Goal: Task Accomplishment & Management: Manage account settings

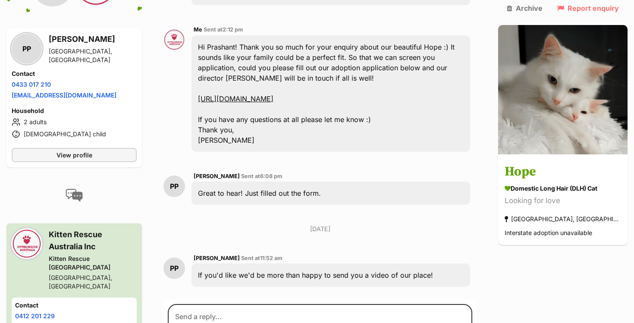
scroll to position [403, 0]
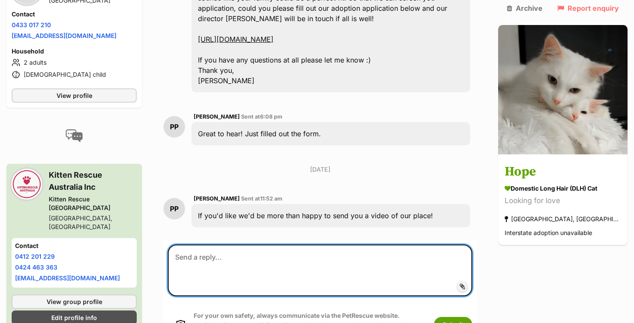
click at [334, 262] on textarea at bounding box center [320, 270] width 304 height 52
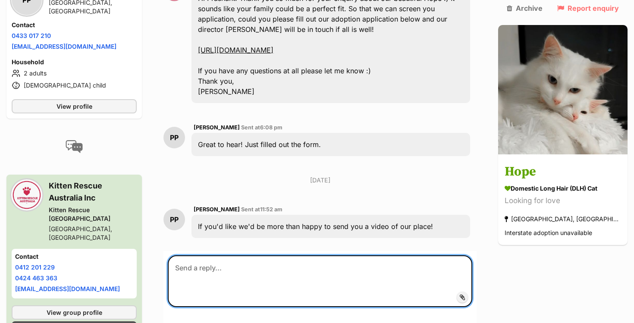
scroll to position [398, 0]
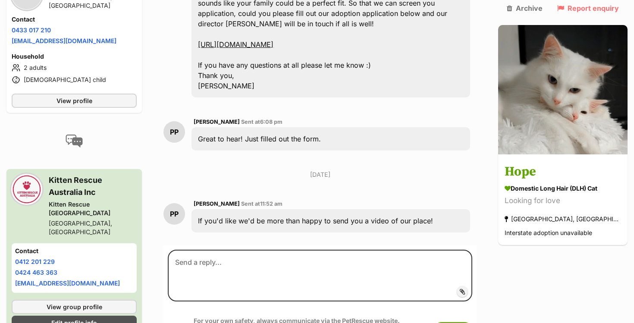
click at [212, 121] on span "Prashant Patel" at bounding box center [217, 122] width 46 height 6
copy span "Prashant"
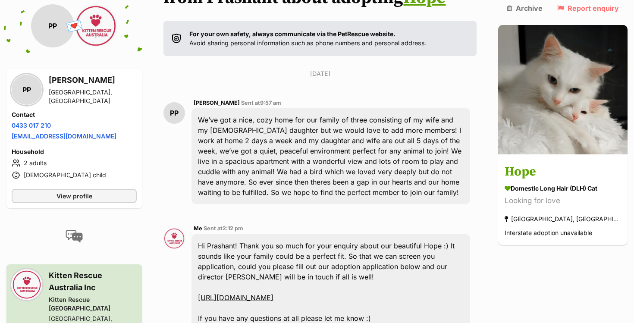
scroll to position [0, 0]
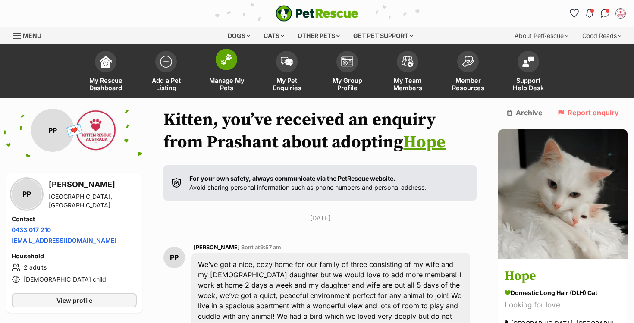
click at [232, 70] on link "Manage My Pets" at bounding box center [226, 72] width 60 height 51
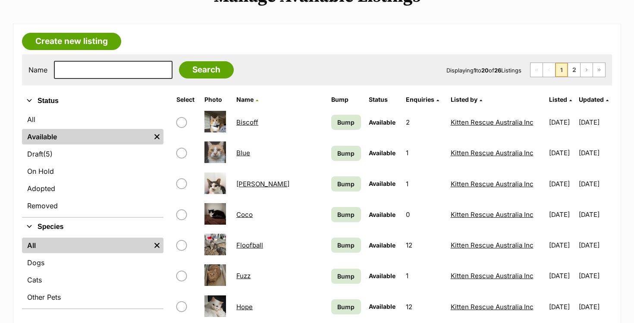
scroll to position [117, 0]
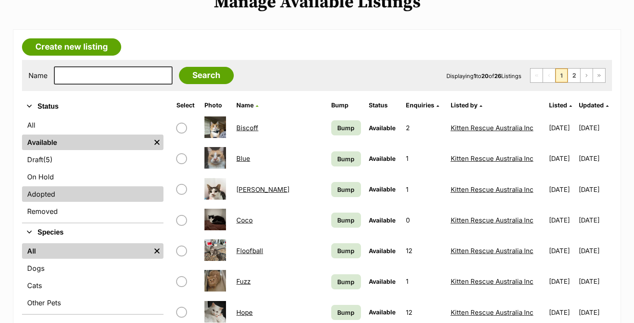
click at [78, 190] on link "Adopted" at bounding box center [92, 194] width 141 height 16
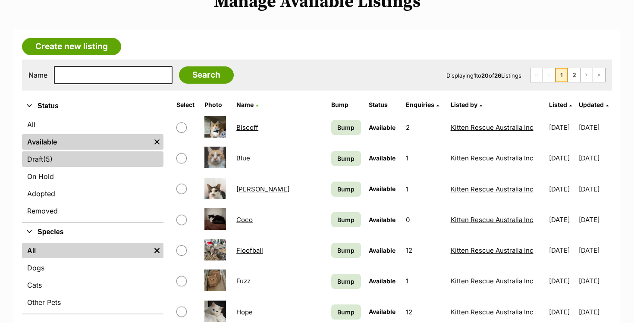
click at [74, 156] on link "Draft (5) Items" at bounding box center [92, 159] width 141 height 16
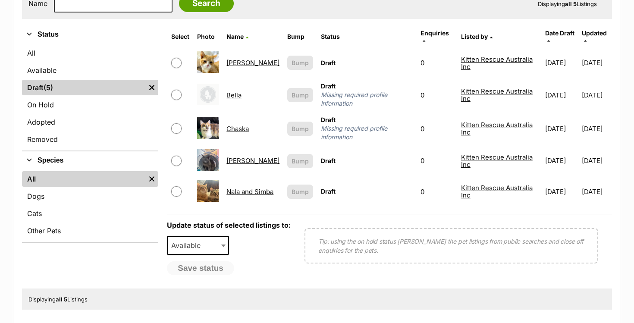
scroll to position [187, 0]
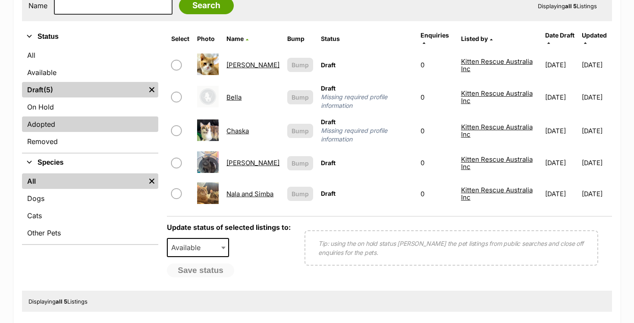
click at [88, 121] on link "Adopted" at bounding box center [90, 124] width 136 height 16
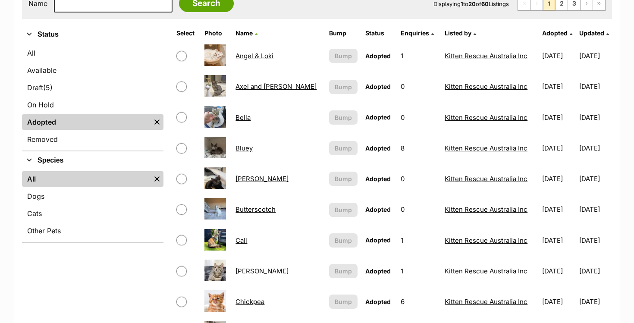
scroll to position [182, 0]
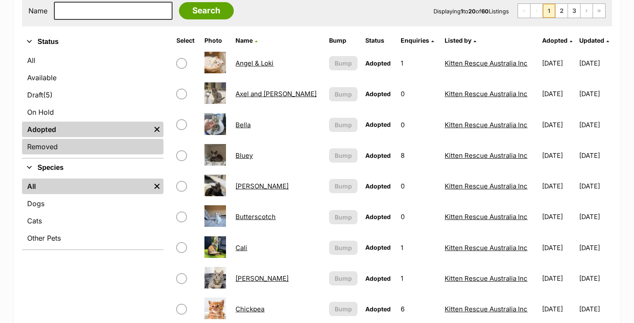
click at [89, 146] on link "Removed" at bounding box center [92, 147] width 141 height 16
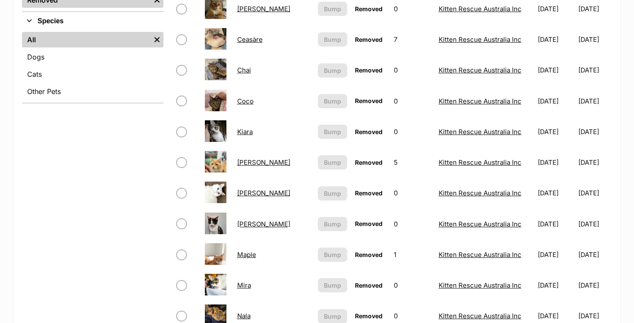
scroll to position [188, 0]
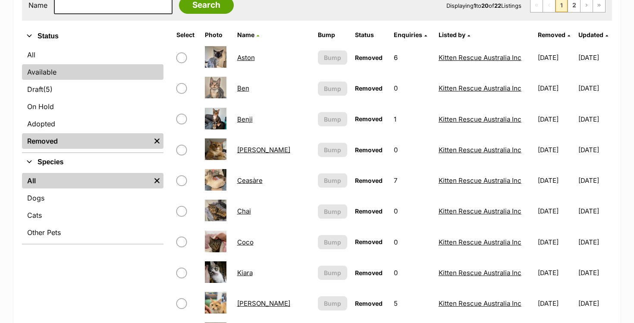
click at [55, 69] on link "Available" at bounding box center [92, 72] width 141 height 16
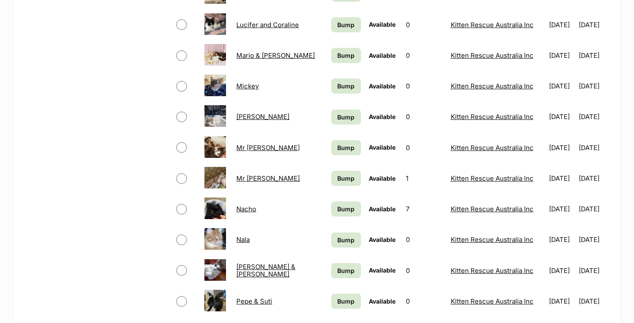
scroll to position [643, 0]
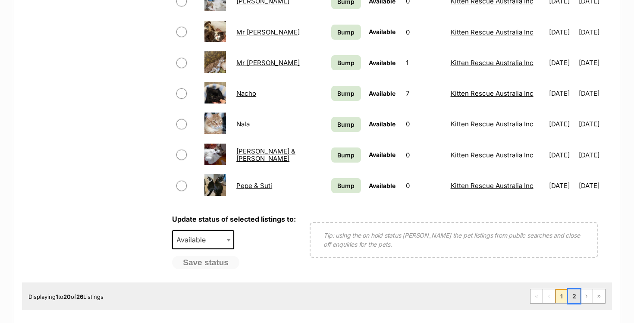
click at [576, 299] on link "2" at bounding box center [574, 296] width 12 height 14
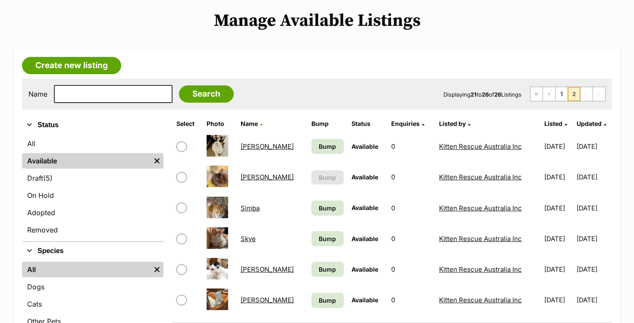
scroll to position [97, 0]
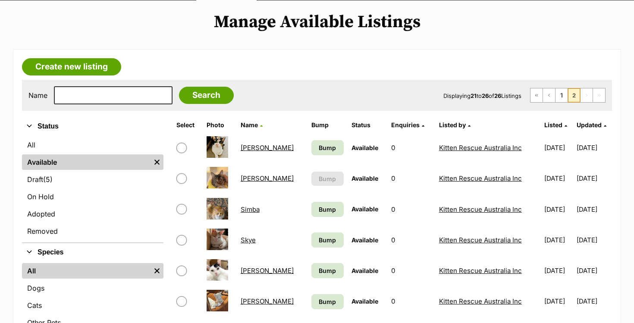
click at [220, 181] on img at bounding box center [218, 178] width 22 height 22
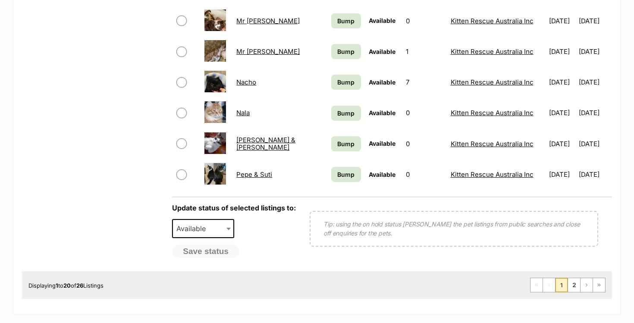
scroll to position [655, 0]
click at [575, 286] on link "2" at bounding box center [574, 285] width 12 height 14
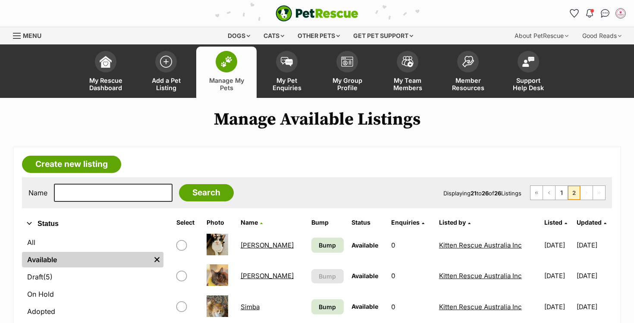
click at [576, 287] on td "24/08/2025" at bounding box center [593, 276] width 34 height 30
click at [222, 280] on img at bounding box center [218, 275] width 22 height 22
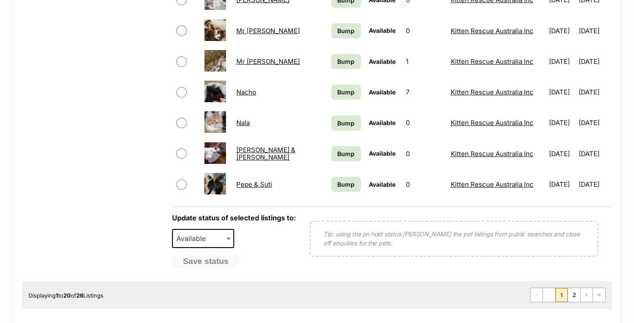
scroll to position [837, 0]
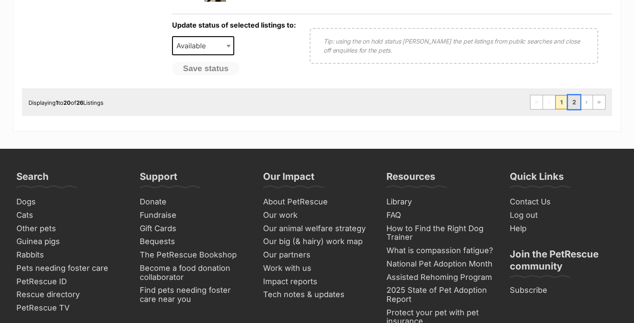
click at [573, 101] on link "2" at bounding box center [574, 102] width 12 height 14
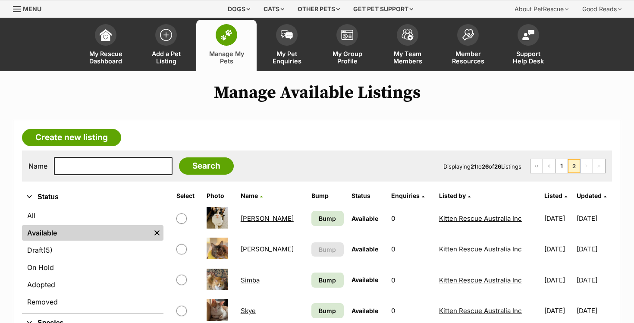
scroll to position [31, 0]
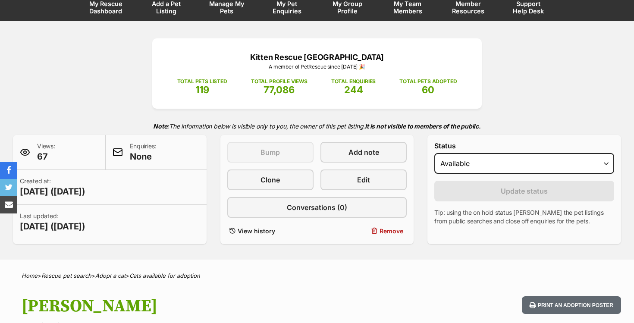
scroll to position [214, 0]
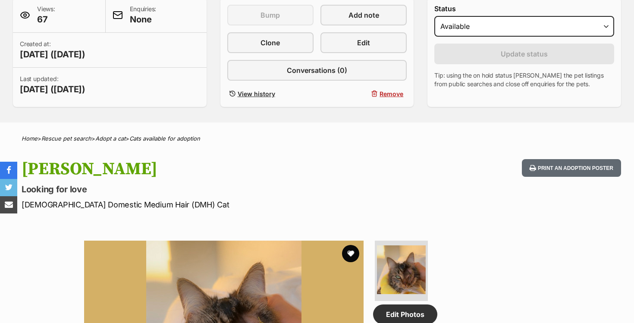
click at [360, 28] on div "This listing can be bumped in 4 days Bump Add note Clone Edit Conversations (0)…" at bounding box center [317, 52] width 180 height 95
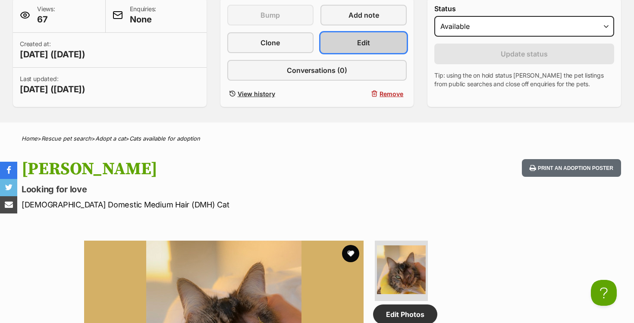
click at [360, 38] on span "Edit" at bounding box center [363, 43] width 13 height 10
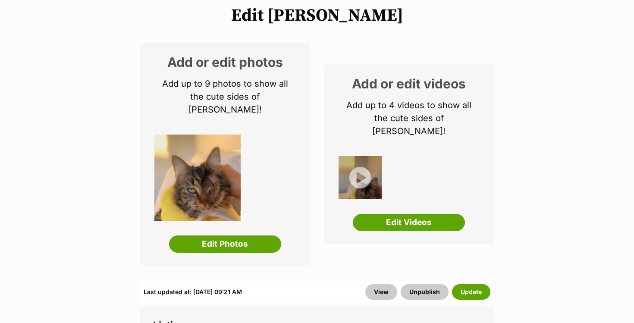
scroll to position [365, 0]
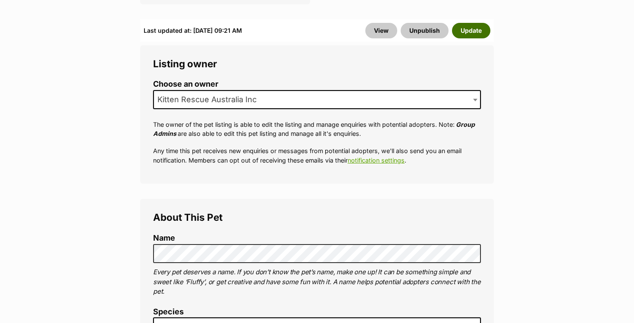
click at [474, 23] on button "Update" at bounding box center [471, 31] width 38 height 16
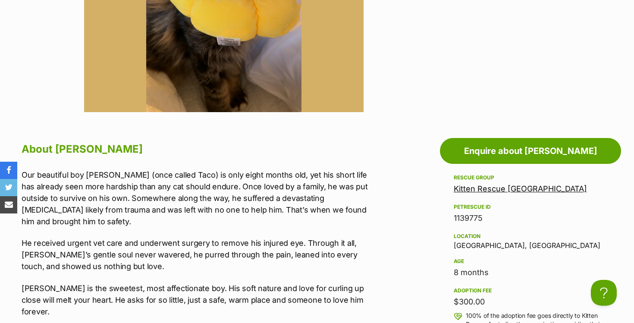
scroll to position [700, 0]
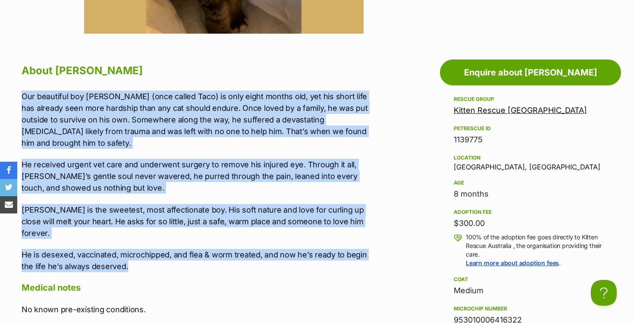
drag, startPoint x: 140, startPoint y: 247, endPoint x: 18, endPoint y: 101, distance: 190.5
click at [18, 101] on div "About Leo Our beautiful boy Sebastian (once called Taco) is only eight months o…" at bounding box center [195, 323] width 365 height 525
copy div "Our beautiful boy Sebastian (once called Taco) is only eight months old, yet hi…"
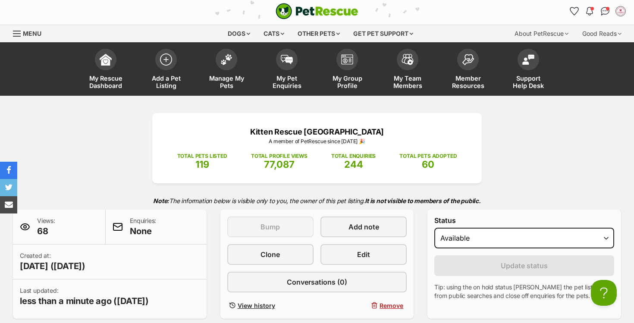
scroll to position [636, 0]
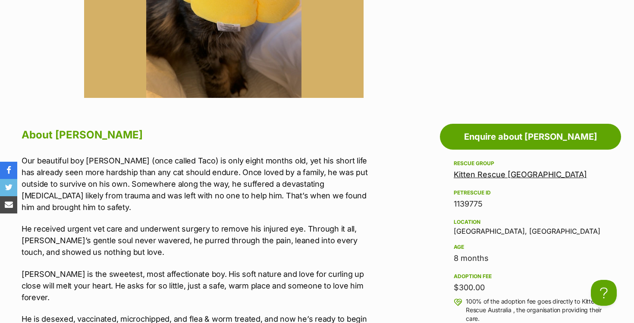
click at [350, 159] on p "Our beautiful boy Sebastian (once called Taco) is only eight months old, yet hi…" at bounding box center [200, 184] width 356 height 58
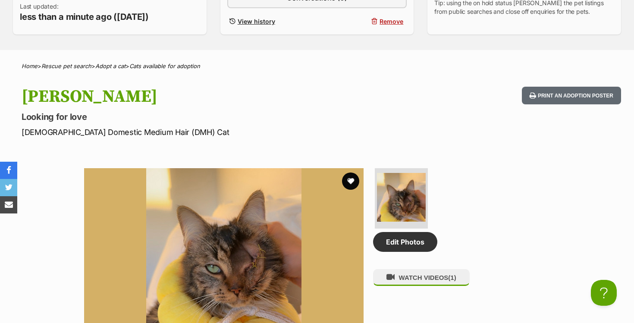
scroll to position [169, 0]
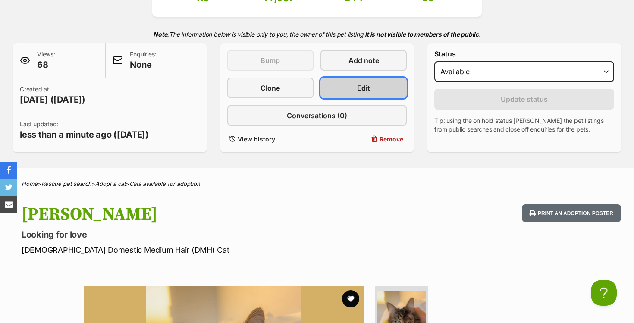
click at [361, 87] on span "Edit" at bounding box center [363, 88] width 13 height 10
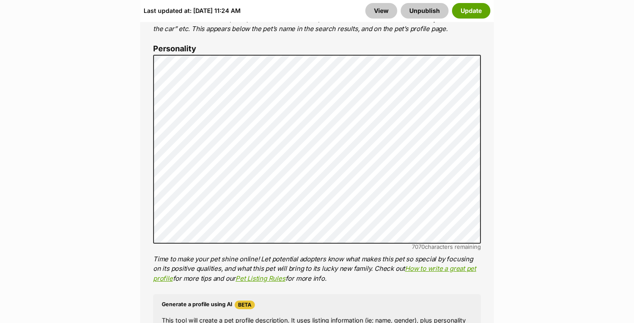
scroll to position [619, 0]
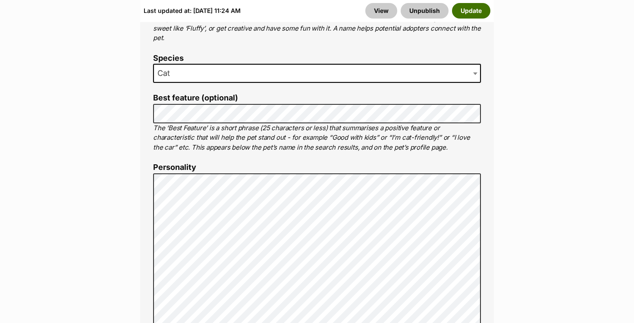
click at [469, 13] on button "Update" at bounding box center [471, 11] width 38 height 16
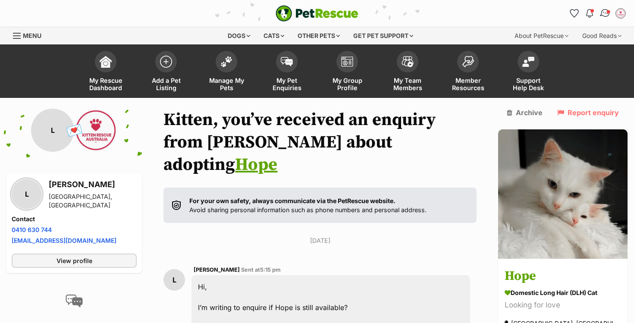
click at [604, 18] on link "Conversations" at bounding box center [605, 13] width 18 height 18
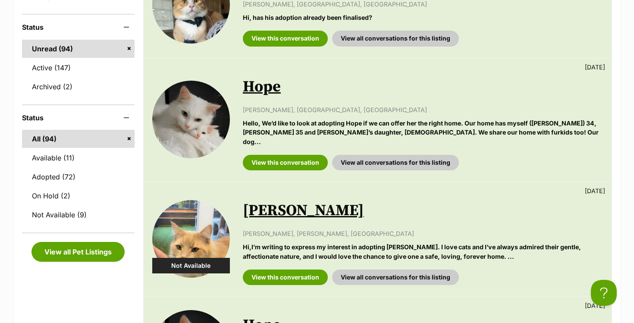
scroll to position [238, 0]
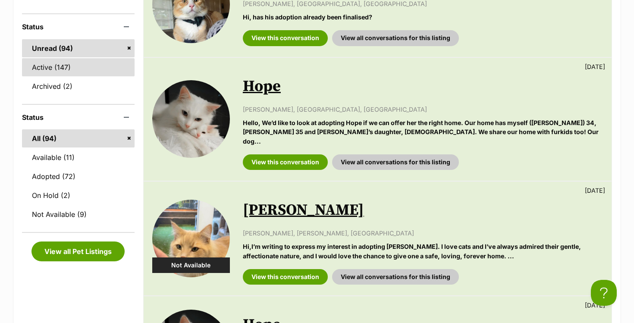
click at [60, 69] on link "Active (147)" at bounding box center [78, 67] width 113 height 18
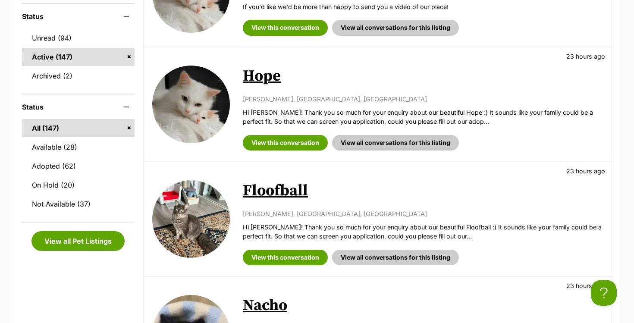
scroll to position [275, 0]
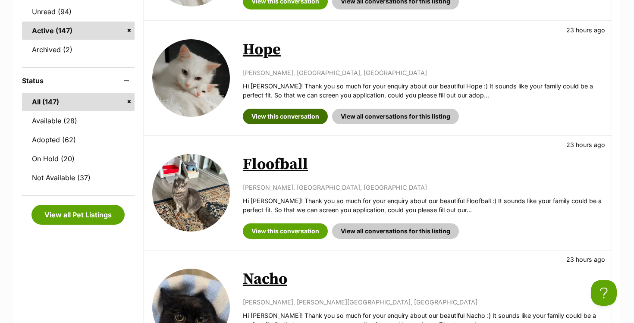
click at [259, 111] on link "View this conversation" at bounding box center [285, 117] width 85 height 16
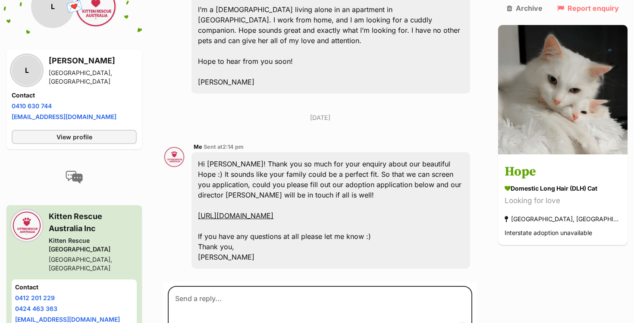
scroll to position [330, 0]
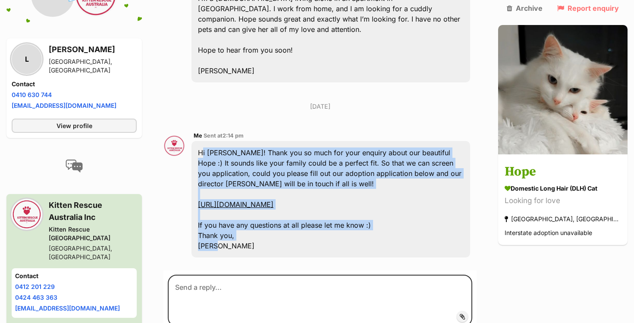
drag, startPoint x: 238, startPoint y: 217, endPoint x: 205, endPoint y: 118, distance: 104.4
click at [205, 141] on div "Hi Laura! Thank you so much for your enquiry about our beautiful Hope :) It sou…" at bounding box center [330, 199] width 279 height 116
copy div "Hi Laura! Thank you so much for your enquiry about our beautiful Hope :) It sou…"
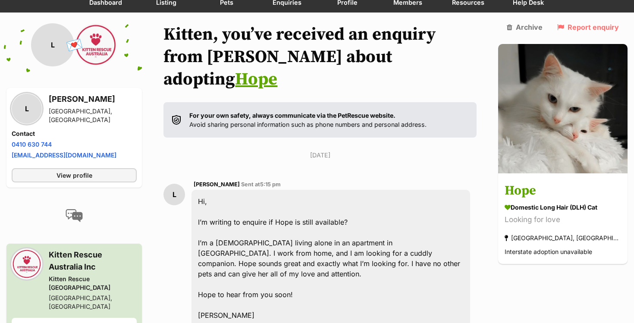
scroll to position [0, 0]
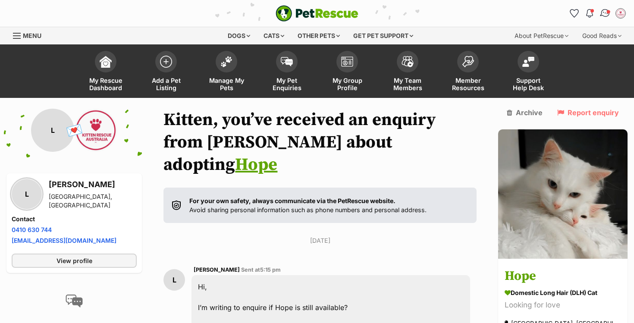
click at [604, 17] on img "Conversations" at bounding box center [605, 13] width 12 height 11
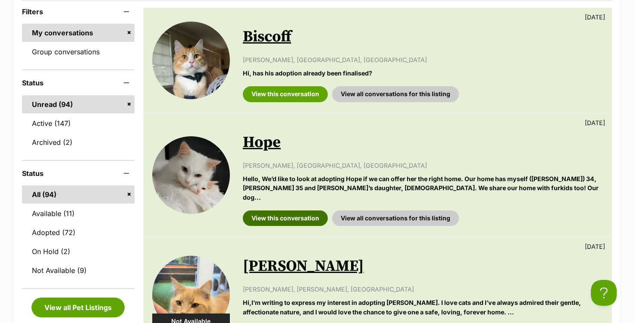
click at [273, 210] on link "View this conversation" at bounding box center [285, 218] width 85 height 16
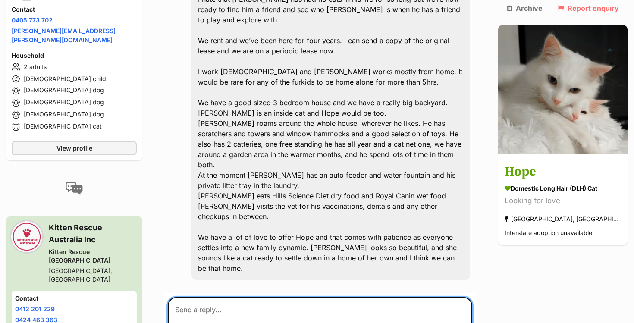
click at [250, 297] on textarea at bounding box center [320, 323] width 304 height 52
paste textarea "Hi Laura! Thank you so much for your enquiry about our beautiful Hope :) It sou…"
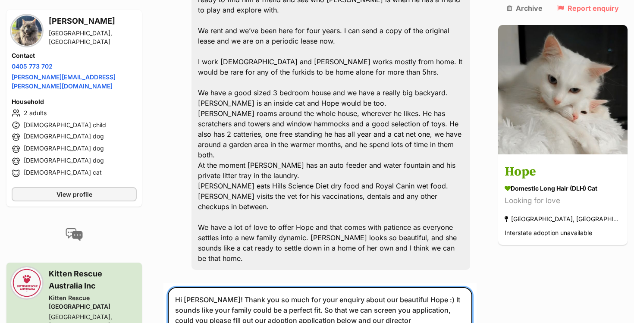
scroll to position [401, 0]
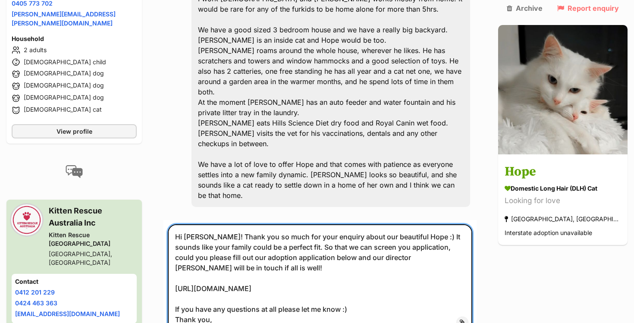
scroll to position [464, 0]
type textarea "Hi Vanessa! Thank you so much for your enquiry about our beautiful Hope :) It s…"
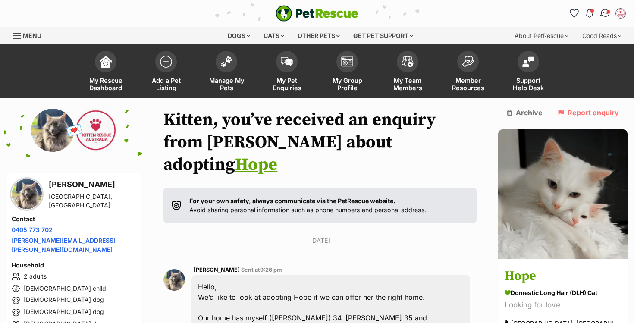
click at [603, 14] on img "Conversations" at bounding box center [605, 13] width 12 height 11
